Goal: Information Seeking & Learning: Learn about a topic

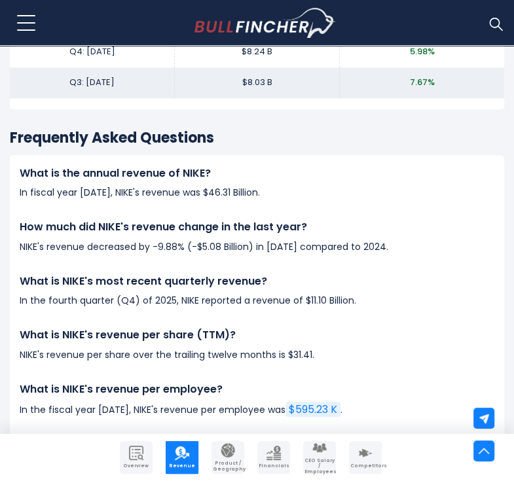
scroll to position [3037, 0]
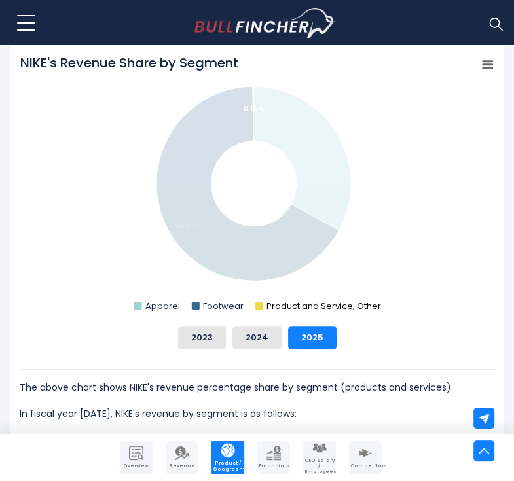
scroll to position [482, 0]
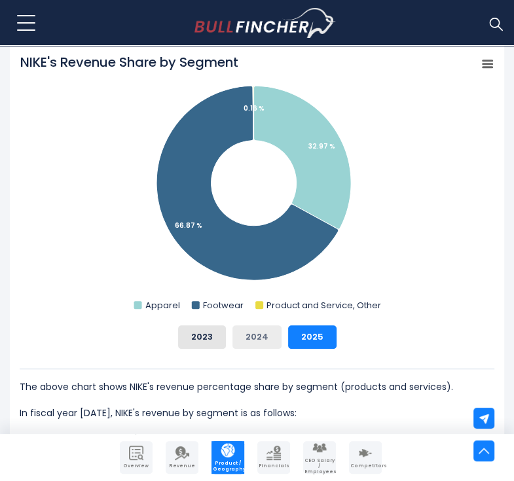
click at [253, 333] on button "2024" at bounding box center [256, 337] width 49 height 24
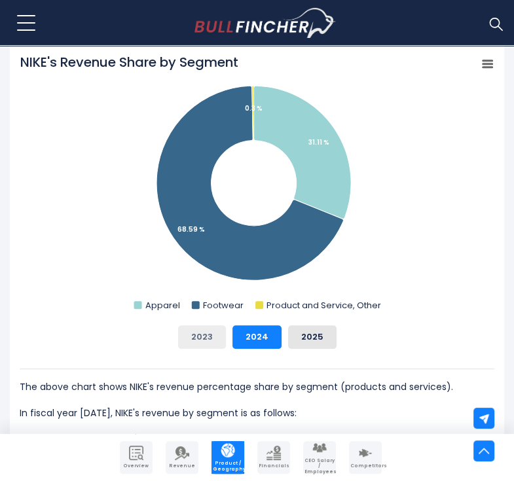
click at [207, 338] on button "2023" at bounding box center [202, 337] width 48 height 24
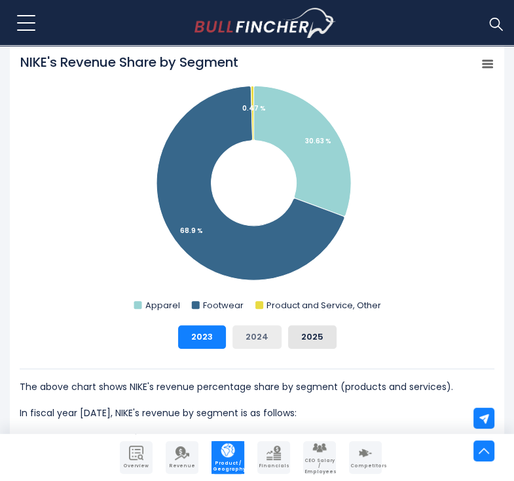
click at [264, 344] on button "2024" at bounding box center [256, 337] width 49 height 24
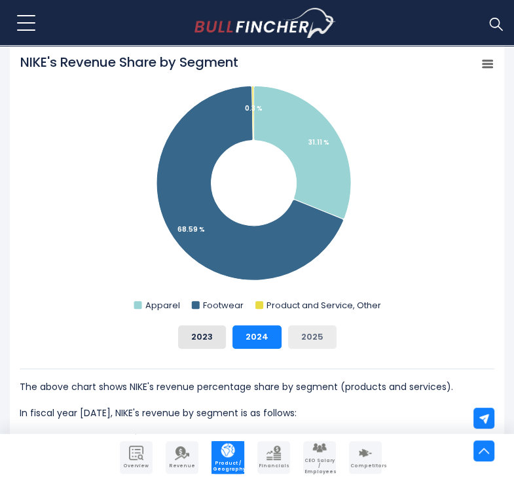
click at [306, 338] on button "2025" at bounding box center [312, 337] width 48 height 24
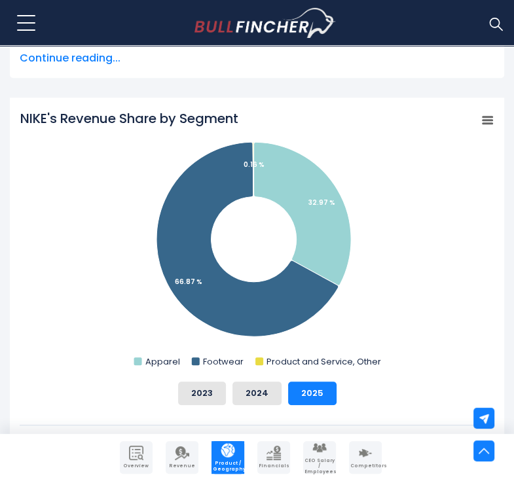
scroll to position [424, 0]
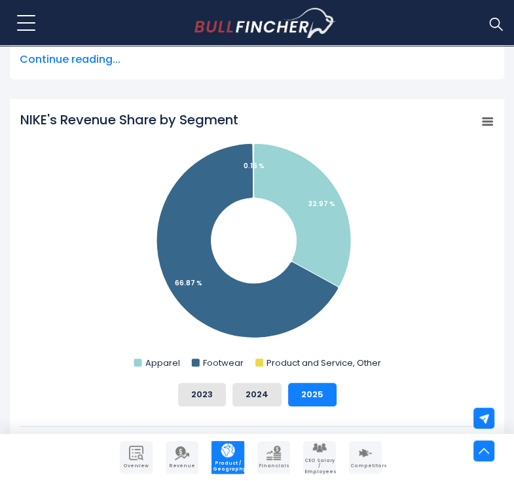
drag, startPoint x: 246, startPoint y: 121, endPoint x: 48, endPoint y: 116, distance: 198.4
click at [48, 116] on icon "Created with Highcharts 12.1.2 Chart context menu NIKE's Revenue Share by Segme…" at bounding box center [257, 242] width 475 height 262
click at [48, 116] on tspan "NIKE's Revenue Share by Segment" at bounding box center [129, 120] width 218 height 18
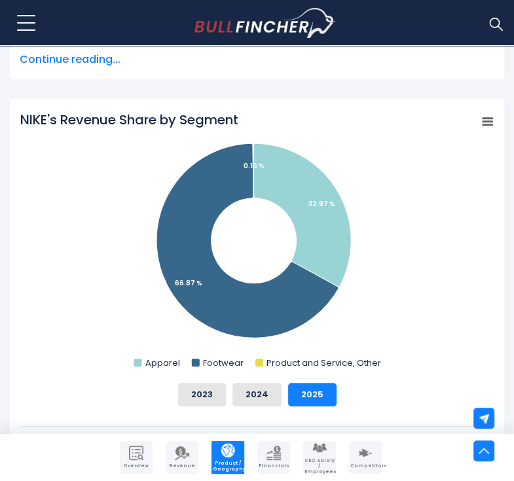
click at [133, 121] on tspan "NIKE's Revenue Share by Segment" at bounding box center [129, 120] width 218 height 18
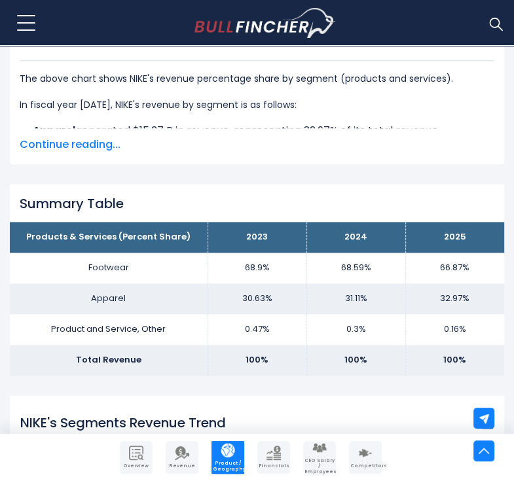
scroll to position [913, 0]
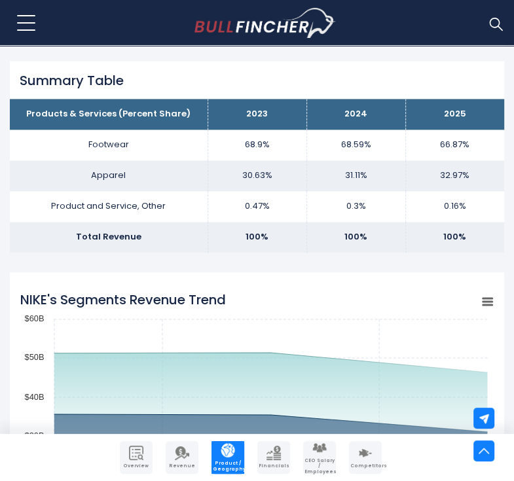
click at [237, 294] on rect "NIKE's Segments Revenue Trend" at bounding box center [257, 447] width 474 height 327
